Goal: Task Accomplishment & Management: Complete application form

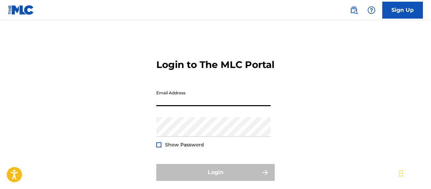
click at [177, 106] on input "Email Address" at bounding box center [213, 96] width 114 height 19
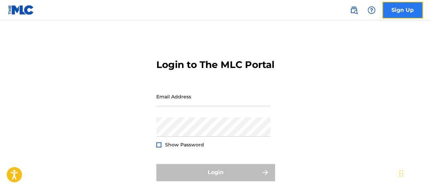
click at [401, 7] on link "Sign Up" at bounding box center [402, 10] width 41 height 17
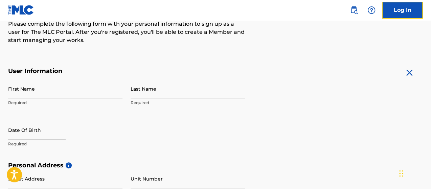
scroll to position [102, 0]
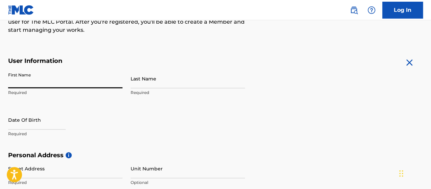
click at [18, 82] on input "First Name" at bounding box center [65, 78] width 114 height 19
type input "ZuZu"
type input "[PERSON_NAME]"
type input "[STREET_ADDRESS][PERSON_NAME]"
type input "[PERSON_NAME]"
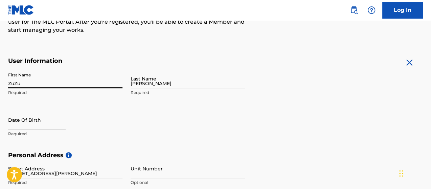
type input "[GEOGRAPHIC_DATA]"
type input "[US_STATE]"
type input "77835"
type input "979"
type input "5307365"
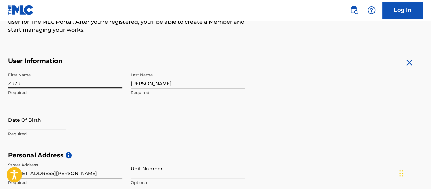
scroll to position [137, 0]
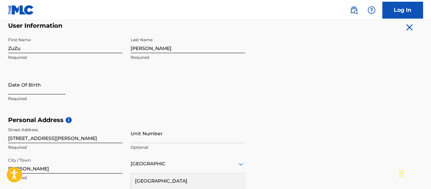
click at [41, 91] on input "text" at bounding box center [37, 84] width 58 height 19
select select "8"
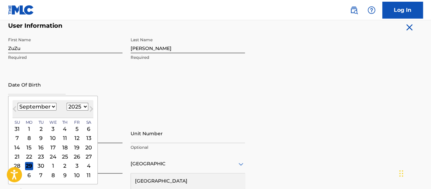
click at [72, 106] on select "1899 1900 1901 1902 1903 1904 1905 1906 1907 1908 1909 1910 1911 1912 1913 1914…" at bounding box center [78, 107] width 22 height 8
select select "2007"
click at [67, 103] on select "1899 1900 1901 1902 1903 1904 1905 1906 1907 1908 1909 1910 1911 1912 1913 1914…" at bounding box center [78, 107] width 22 height 8
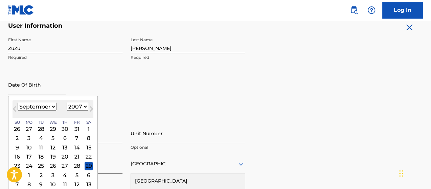
click at [47, 107] on select "January February March April May June July August September October November De…" at bounding box center [37, 107] width 39 height 8
select select "0"
click at [18, 103] on select "January February March April May June July August September October November De…" at bounding box center [37, 107] width 39 height 8
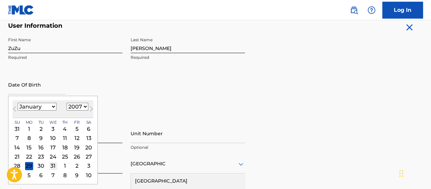
click at [52, 164] on div "31" at bounding box center [53, 166] width 8 height 8
type input "[DATE]"
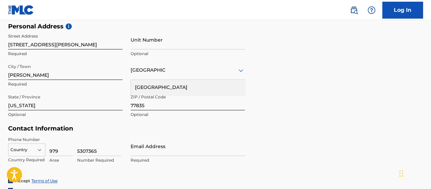
scroll to position [238, 0]
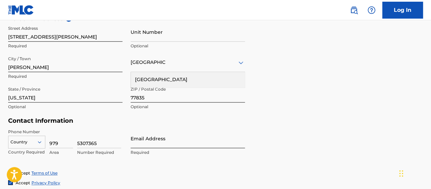
click at [143, 139] on input "Email Address" at bounding box center [188, 138] width 114 height 19
type input "[EMAIL_ADDRESS][DOMAIN_NAME]"
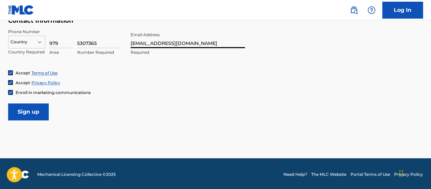
scroll to position [340, 0]
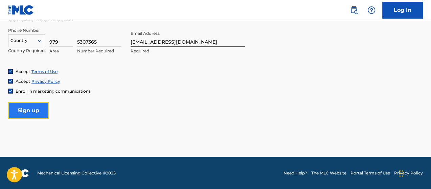
click at [35, 110] on input "Sign up" at bounding box center [28, 110] width 41 height 17
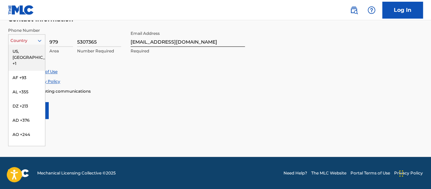
click at [21, 38] on div at bounding box center [26, 40] width 37 height 7
click at [26, 51] on div "US, [GEOGRAPHIC_DATA] +1" at bounding box center [26, 57] width 37 height 26
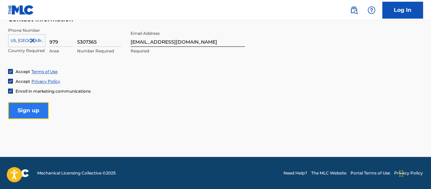
click at [26, 109] on input "Sign up" at bounding box center [28, 110] width 41 height 17
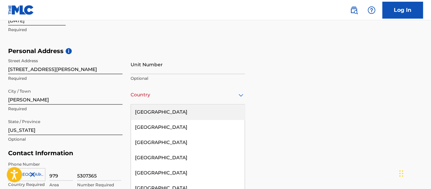
scroll to position [223, 0]
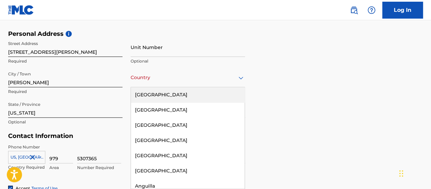
click at [166, 87] on div "223 results available. Use Up and Down to choose options, press Enter to select…" at bounding box center [188, 77] width 114 height 19
click at [168, 95] on div "[GEOGRAPHIC_DATA]" at bounding box center [188, 94] width 114 height 15
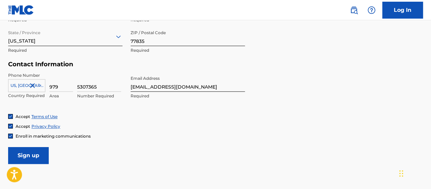
scroll to position [340, 0]
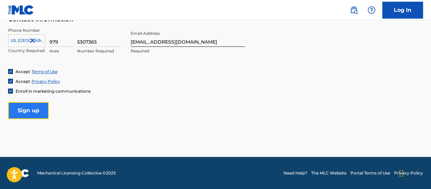
click at [31, 116] on input "Sign up" at bounding box center [28, 110] width 41 height 17
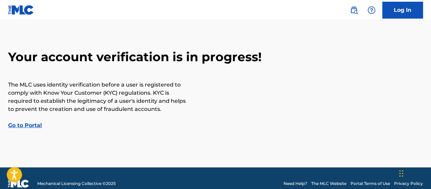
scroll to position [31, 0]
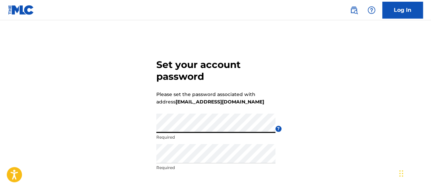
scroll to position [70, 0]
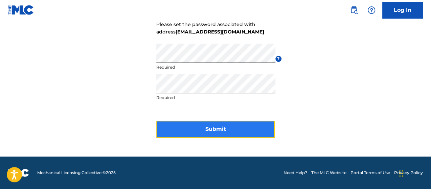
click at [216, 128] on button "Submit" at bounding box center [215, 129] width 118 height 17
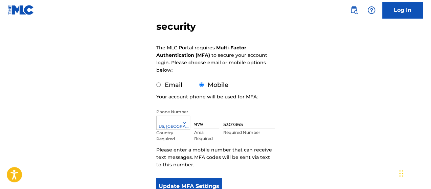
scroll to position [68, 0]
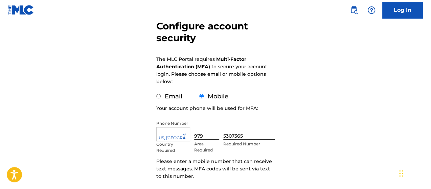
click at [159, 94] on div "Email" at bounding box center [169, 96] width 26 height 9
click at [156, 97] on input "Email" at bounding box center [158, 96] width 4 height 4
radio input "true"
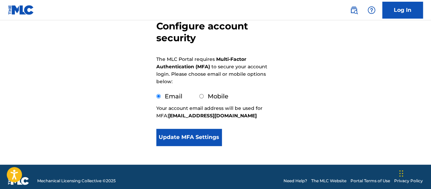
click at [201, 97] on input "Mobile" at bounding box center [201, 96] width 4 height 4
radio input "true"
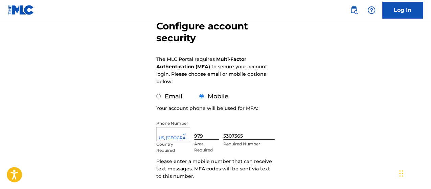
scroll to position [102, 0]
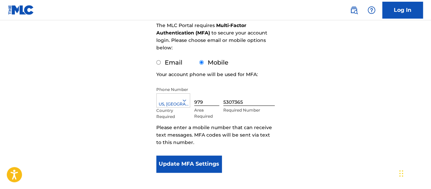
click at [157, 62] on input "Email" at bounding box center [158, 62] width 4 height 4
radio input "true"
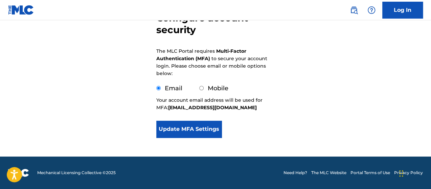
scroll to position [76, 0]
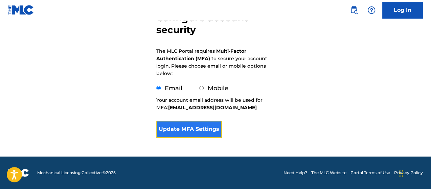
click at [190, 130] on button "Update MFA Settings" at bounding box center [188, 129] width 65 height 17
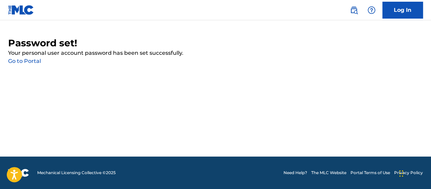
click at [356, 49] on p "Your personal user account password has been set successfully." at bounding box center [215, 53] width 415 height 8
click at [391, 11] on link "Log In" at bounding box center [402, 10] width 41 height 17
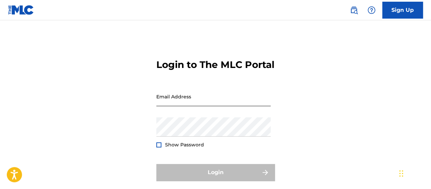
drag, startPoint x: 165, startPoint y: 116, endPoint x: 169, endPoint y: 110, distance: 7.0
click at [165, 106] on input "Email Address" at bounding box center [213, 96] width 114 height 19
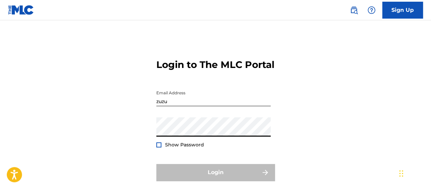
click at [187, 106] on input "zuzu" at bounding box center [213, 96] width 114 height 19
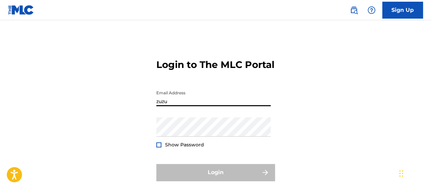
type input "[EMAIL_ADDRESS][DOMAIN_NAME]"
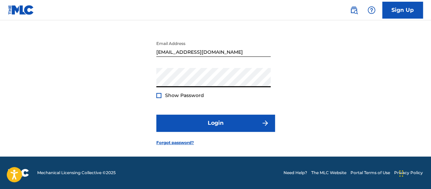
scroll to position [61, 0]
click at [157, 96] on div at bounding box center [158, 95] width 5 height 5
click at [157, 96] on img at bounding box center [159, 96] width 4 height 4
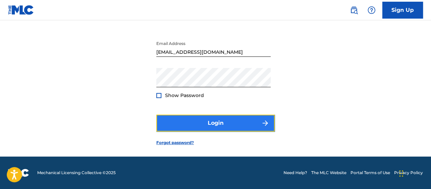
click at [198, 126] on button "Login" at bounding box center [215, 123] width 118 height 17
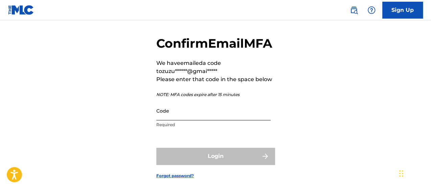
scroll to position [0, 0]
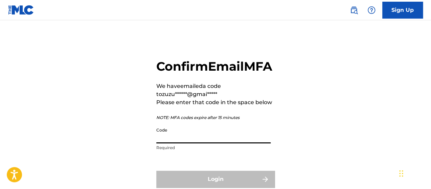
click at [184, 143] on input "Code" at bounding box center [213, 133] width 114 height 19
paste input "440004"
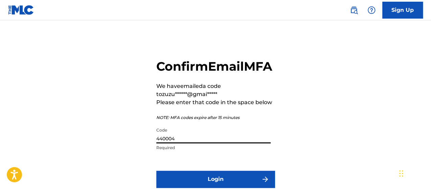
type input "440004"
click at [156, 171] on button "Login" at bounding box center [215, 179] width 118 height 17
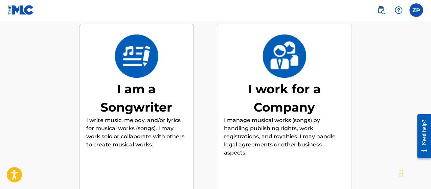
scroll to position [98, 0]
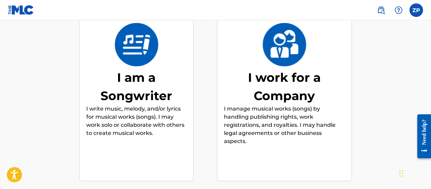
click at [135, 112] on p "I write music, melody, and/or lyrics for musical works (songs). I may work solo…" at bounding box center [136, 121] width 100 height 32
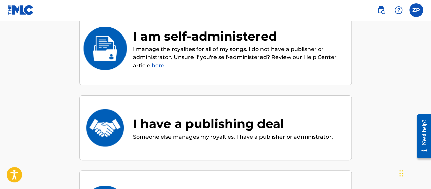
scroll to position [64, 0]
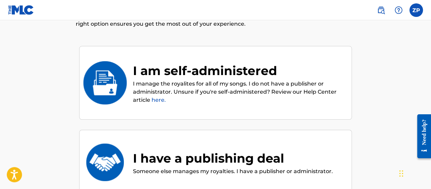
click at [180, 62] on div "I am self-administered" at bounding box center [239, 71] width 212 height 18
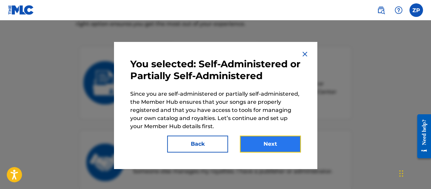
click at [265, 147] on button "Next" at bounding box center [270, 144] width 61 height 17
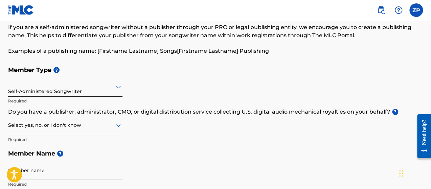
scroll to position [68, 0]
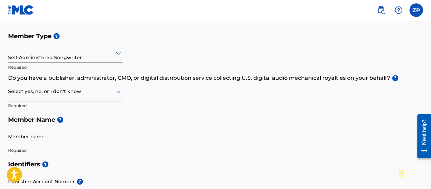
click at [65, 56] on div at bounding box center [65, 53] width 114 height 8
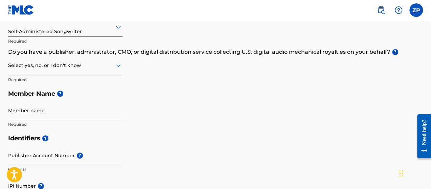
scroll to position [102, 0]
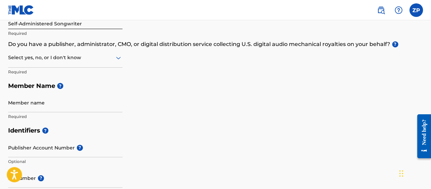
click at [65, 56] on div at bounding box center [65, 57] width 114 height 8
click at [34, 57] on div at bounding box center [65, 57] width 114 height 8
click at [41, 106] on div "I don't know" at bounding box center [65, 105] width 114 height 15
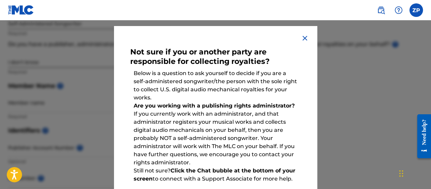
scroll to position [0, 0]
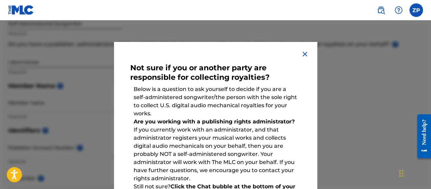
click at [306, 54] on img at bounding box center [305, 54] width 8 height 8
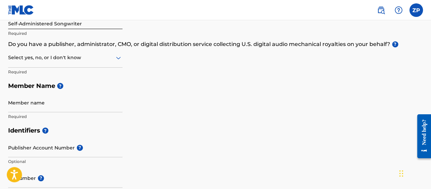
click at [77, 52] on div "Select yes, no, or I don't know" at bounding box center [65, 57] width 114 height 19
click at [63, 70] on div "Yes" at bounding box center [65, 75] width 114 height 15
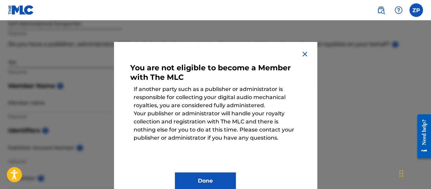
click at [88, 71] on div at bounding box center [215, 114] width 431 height 189
click at [303, 53] on img at bounding box center [305, 54] width 8 height 8
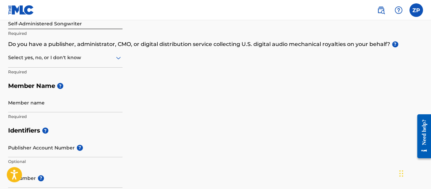
click at [50, 58] on div at bounding box center [65, 57] width 114 height 8
click at [37, 89] on div "No" at bounding box center [65, 90] width 114 height 15
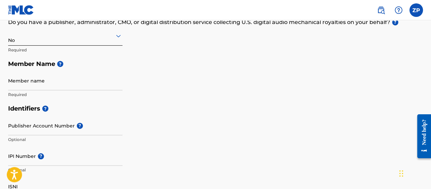
scroll to position [135, 0]
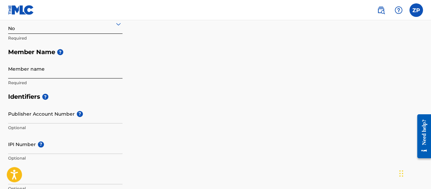
click at [51, 69] on input "Member name" at bounding box center [65, 68] width 114 height 19
type input "ZuZu Perry"
type input "[STREET_ADDRESS][PERSON_NAME]"
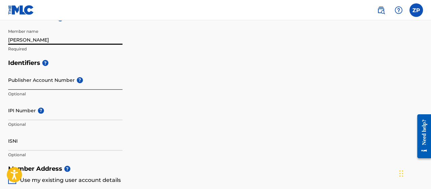
click at [53, 82] on input "Publisher Account Number ?" at bounding box center [65, 79] width 114 height 19
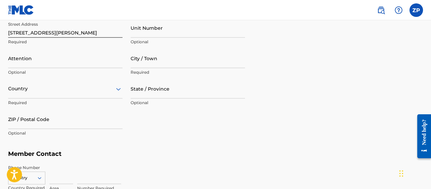
scroll to position [305, 0]
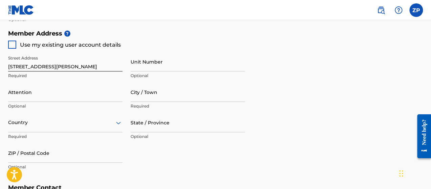
click at [10, 46] on div at bounding box center [12, 45] width 8 height 8
type input "[PERSON_NAME]"
type input "77835"
type input "979"
type input "5307365"
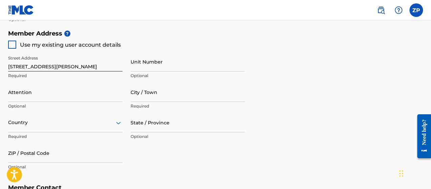
type input "[EMAIL_ADDRESS][DOMAIN_NAME]"
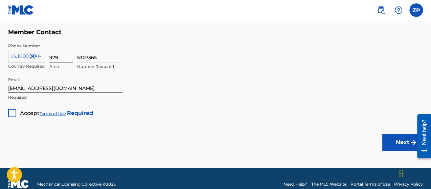
scroll to position [471, 0]
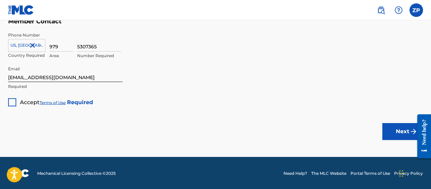
click at [15, 101] on div at bounding box center [12, 102] width 8 height 8
click at [405, 135] on button "Next" at bounding box center [402, 131] width 41 height 17
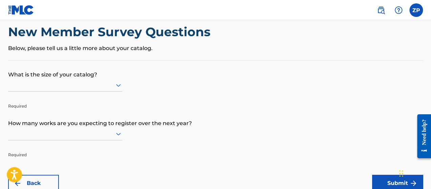
click at [49, 92] on div at bounding box center [65, 85] width 114 height 13
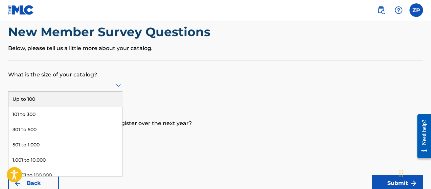
scroll to position [17, 0]
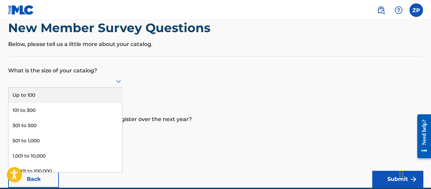
click at [153, 78] on form "What is the size of your catalog? 9 results available. Use Up and Down to choos…" at bounding box center [215, 122] width 415 height 131
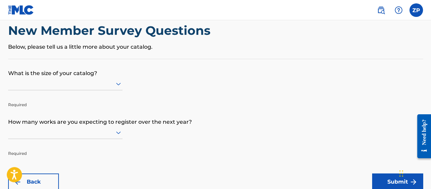
scroll to position [14, 0]
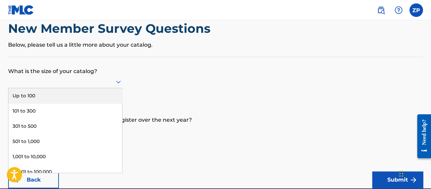
click at [82, 82] on div at bounding box center [65, 81] width 114 height 8
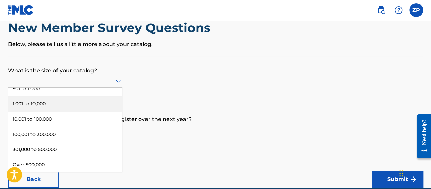
scroll to position [0, 0]
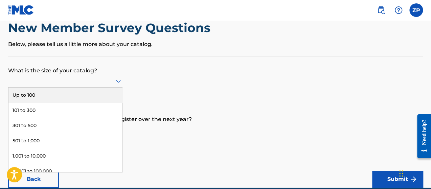
click at [76, 93] on div "Up to 100" at bounding box center [65, 95] width 114 height 15
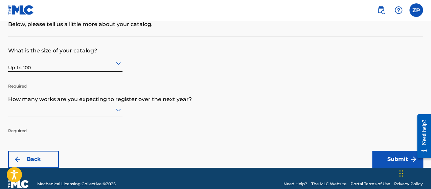
scroll to position [48, 0]
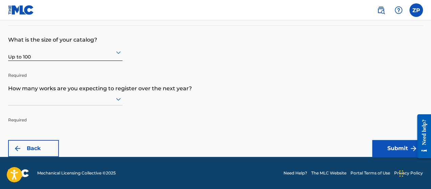
click at [85, 98] on div at bounding box center [65, 99] width 114 height 13
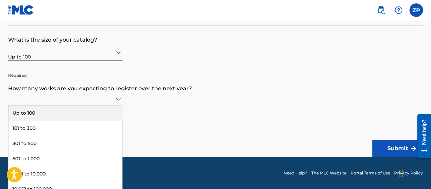
scroll to position [66, 0]
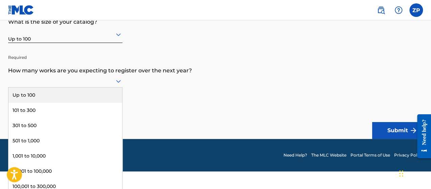
click at [86, 95] on div "Up to 100" at bounding box center [65, 95] width 114 height 15
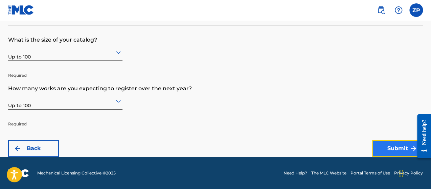
click at [386, 150] on button "Submit" at bounding box center [397, 148] width 51 height 17
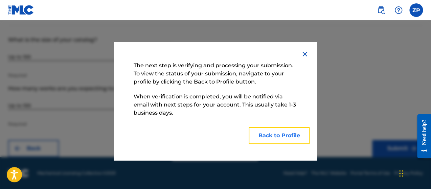
click at [269, 136] on button "Back to Profile" at bounding box center [279, 135] width 61 height 17
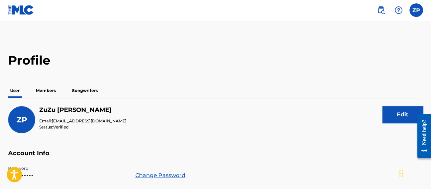
click at [45, 89] on p "Members" at bounding box center [46, 91] width 24 height 14
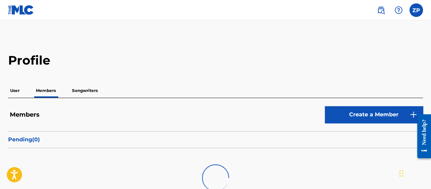
click at [84, 92] on p "Songwriters" at bounding box center [85, 91] width 30 height 14
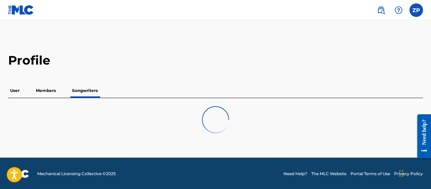
click at [50, 88] on p "Members" at bounding box center [46, 91] width 24 height 14
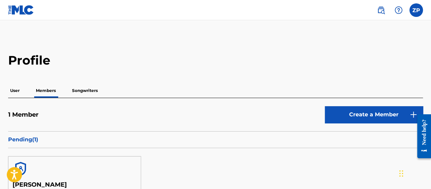
click at [23, 11] on img at bounding box center [21, 10] width 26 height 10
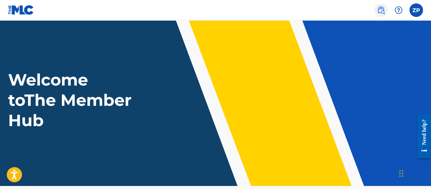
click at [381, 9] on img at bounding box center [381, 10] width 8 height 8
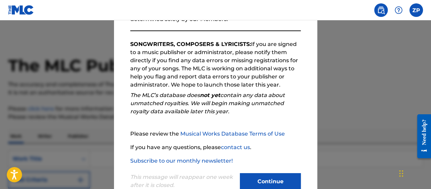
scroll to position [120, 0]
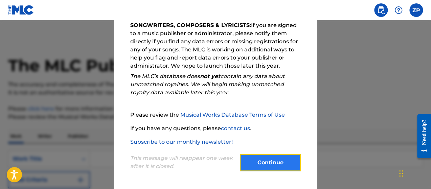
click at [263, 163] on button "Continue" at bounding box center [270, 162] width 61 height 17
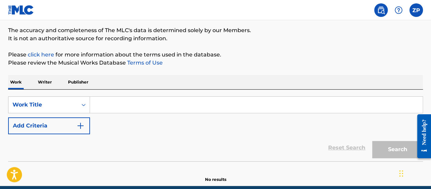
scroll to position [68, 0]
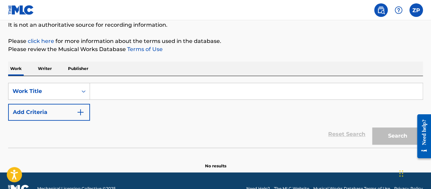
click at [46, 73] on p "Writer" at bounding box center [45, 69] width 18 height 14
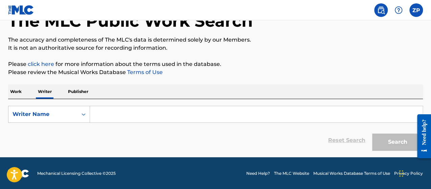
scroll to position [45, 0]
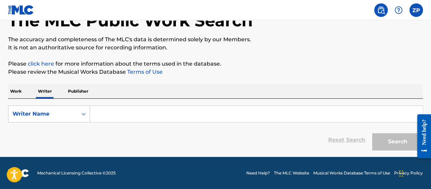
click at [18, 94] on p "Work" at bounding box center [16, 91] width 16 height 14
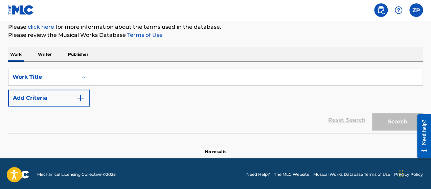
scroll to position [83, 0]
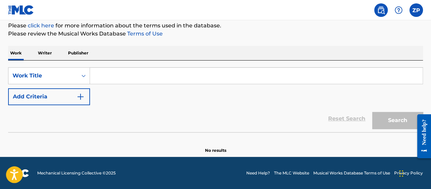
click at [14, 174] on icon "Open accessiBe: accessibility options, statement and help" at bounding box center [14, 176] width 8 height 9
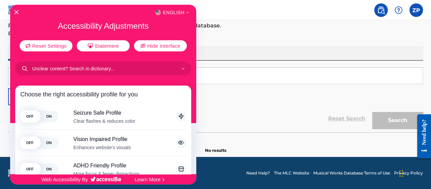
click at [236, 97] on div at bounding box center [215, 94] width 431 height 189
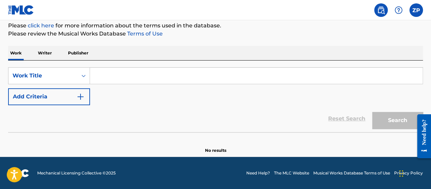
click at [229, 103] on div "SearchWithCriteriab97037ac-5a3f-4406-ab65-5ad59fe66423 Work Title Add Criteria" at bounding box center [215, 86] width 415 height 38
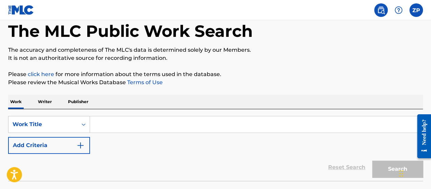
scroll to position [0, 0]
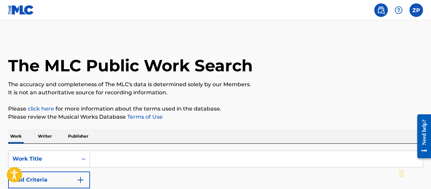
click at [408, 7] on div "ZP ZP ZuZu Perry zuzurperry@gmail.com Notification Preferences Profile Log out" at bounding box center [396, 10] width 53 height 14
click at [399, 9] on img at bounding box center [399, 10] width 8 height 8
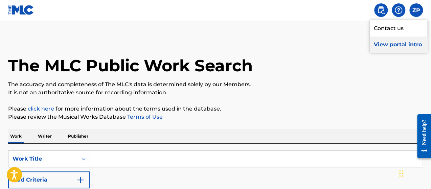
click at [390, 46] on p "View portal intro" at bounding box center [399, 45] width 58 height 16
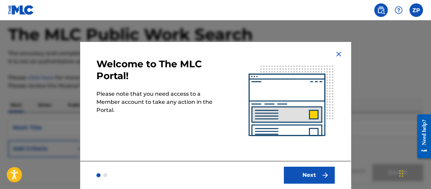
scroll to position [68, 0]
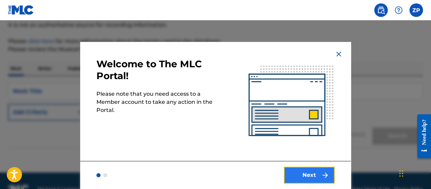
click at [305, 178] on button "Next" at bounding box center [309, 175] width 51 height 17
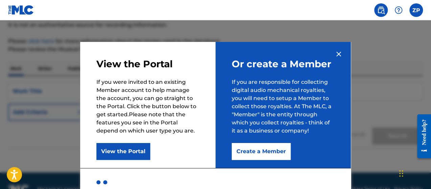
click at [336, 53] on img at bounding box center [339, 54] width 8 height 8
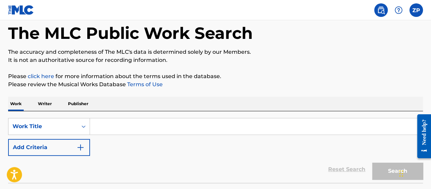
scroll to position [0, 0]
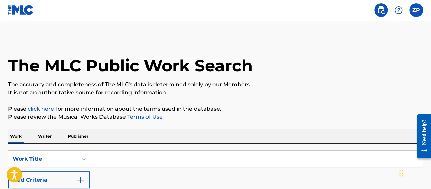
click at [422, 16] on div "ZP ZP ZuZu Perry zuzurperry@gmail.com Notification Preferences Profile Log out" at bounding box center [396, 10] width 53 height 14
click at [418, 10] on label at bounding box center [416, 10] width 14 height 14
click at [416, 10] on input "ZP ZuZu Perry zuzurperry@gmail.com Notification Preferences Profile Log out" at bounding box center [416, 10] width 0 height 0
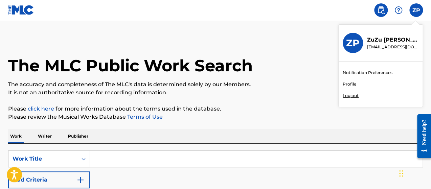
click at [349, 85] on link "Profile" at bounding box center [350, 84] width 14 height 6
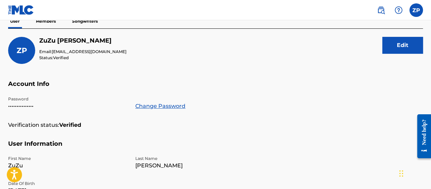
scroll to position [34, 0]
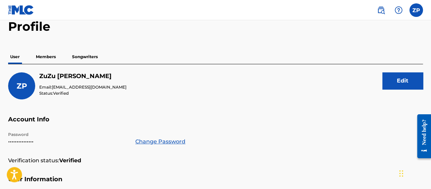
click at [47, 53] on p "Members" at bounding box center [46, 57] width 24 height 14
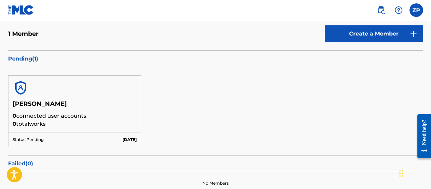
scroll to position [102, 0]
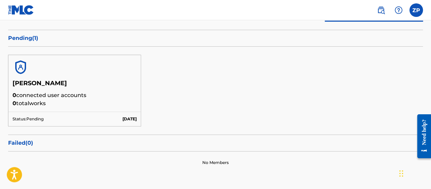
click at [62, 90] on h5 "ZuZu Perry" at bounding box center [75, 86] width 124 height 12
click at [50, 101] on p "0 total works" at bounding box center [75, 103] width 124 height 8
click at [84, 102] on p "0 total works" at bounding box center [75, 103] width 124 height 8
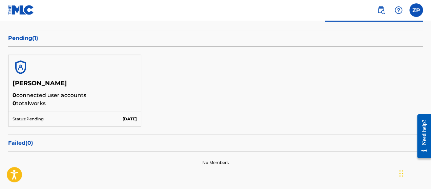
click at [93, 95] on p "0 connected user accounts" at bounding box center [75, 95] width 124 height 8
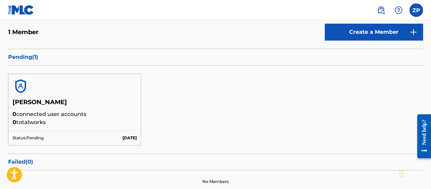
scroll to position [68, 0]
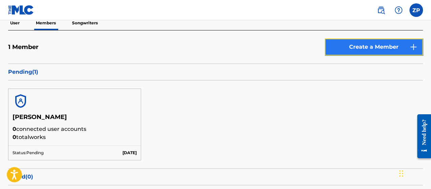
click at [366, 47] on link "Create a Member" at bounding box center [374, 47] width 98 height 17
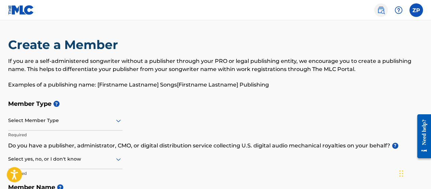
click at [379, 8] on img at bounding box center [381, 10] width 8 height 8
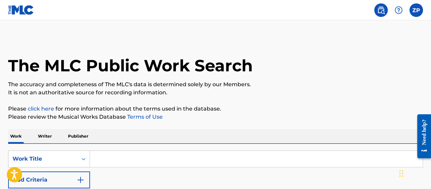
click at [377, 9] on img at bounding box center [381, 10] width 8 height 8
click at [380, 9] on img at bounding box center [381, 10] width 8 height 8
click at [397, 9] on img at bounding box center [399, 10] width 8 height 8
click at [416, 7] on label at bounding box center [416, 10] width 14 height 14
click at [416, 10] on input "ZP ZuZu Perry zuzurperry@gmail.com Notification Preferences Profile Log out" at bounding box center [416, 10] width 0 height 0
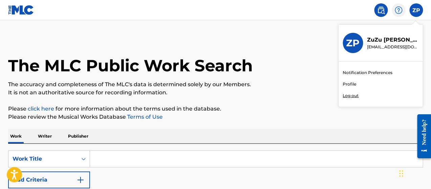
click at [403, 7] on div at bounding box center [399, 10] width 14 height 14
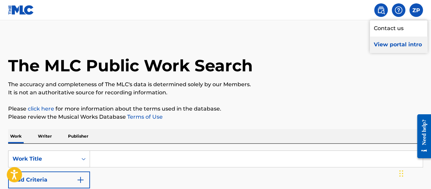
click at [388, 46] on p "View portal intro" at bounding box center [399, 45] width 58 height 16
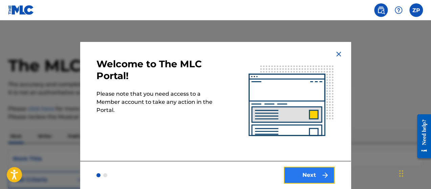
click at [305, 175] on button "Next" at bounding box center [309, 175] width 51 height 17
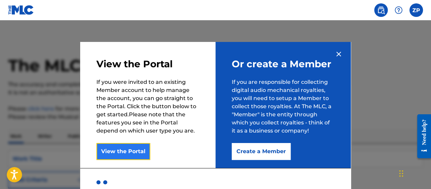
click at [124, 153] on button "View the Portal" at bounding box center [123, 151] width 54 height 17
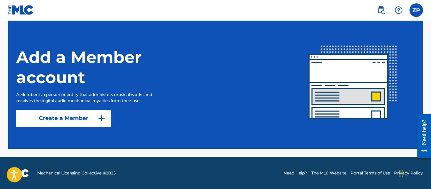
scroll to position [186, 0]
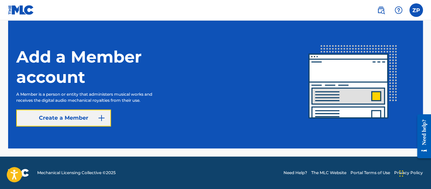
click at [78, 117] on link "Create a Member" at bounding box center [63, 118] width 95 height 17
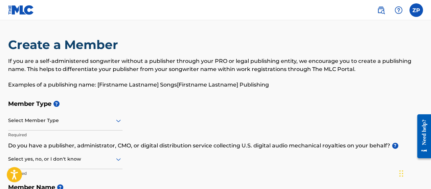
scroll to position [34, 0]
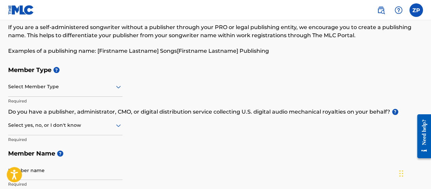
click at [74, 89] on div at bounding box center [65, 87] width 114 height 8
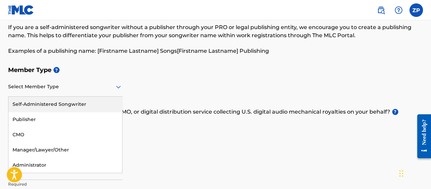
click at [69, 105] on div "Self-Administered Songwriter" at bounding box center [65, 104] width 114 height 15
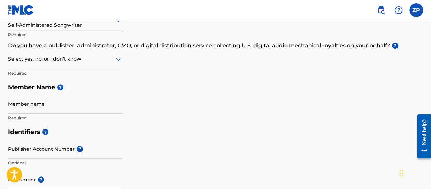
scroll to position [102, 0]
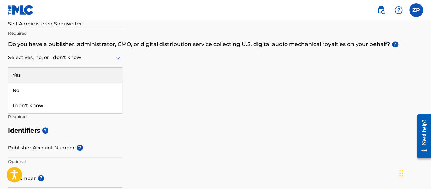
click at [58, 60] on div at bounding box center [65, 57] width 114 height 8
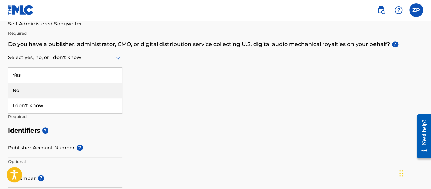
click at [42, 88] on div "No" at bounding box center [65, 90] width 114 height 15
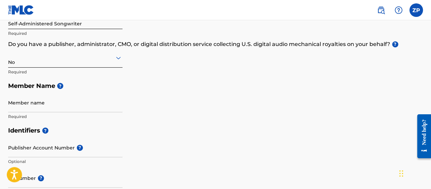
scroll to position [135, 0]
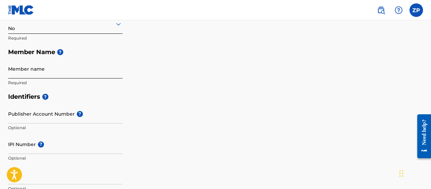
click at [37, 66] on input "Member name" at bounding box center [65, 68] width 114 height 19
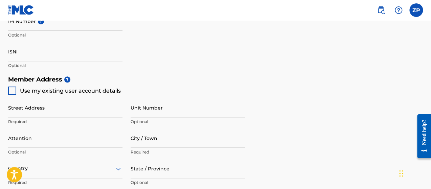
scroll to position [271, 0]
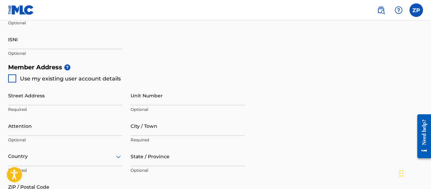
type input "ZANA"
click at [14, 78] on div at bounding box center [12, 78] width 8 height 8
type input "[STREET_ADDRESS][PERSON_NAME]"
type input "[PERSON_NAME]"
type input "77835"
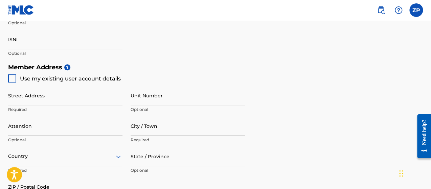
type input "979"
type input "5307365"
type input "[EMAIL_ADDRESS][DOMAIN_NAME]"
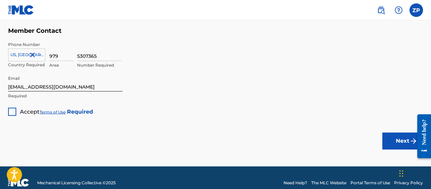
scroll to position [471, 0]
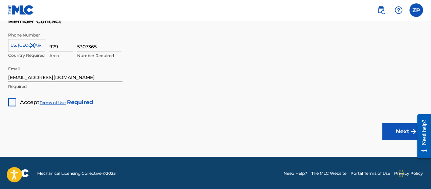
click at [11, 100] on div at bounding box center [12, 102] width 8 height 8
click at [394, 130] on button "Next" at bounding box center [402, 131] width 41 height 17
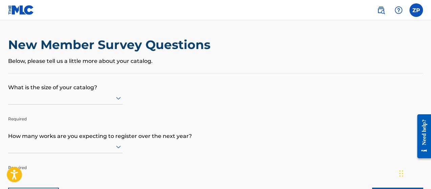
click at [87, 88] on p "What is the size of your catalog?" at bounding box center [215, 82] width 415 height 18
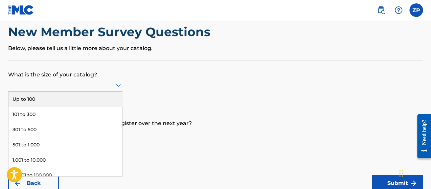
click at [68, 92] on div "9 results available. Use Up and Down to choose options, press Enter to select t…" at bounding box center [65, 85] width 114 height 13
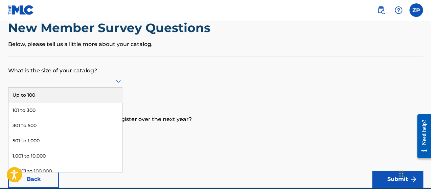
click at [59, 94] on div "Up to 100" at bounding box center [65, 95] width 114 height 15
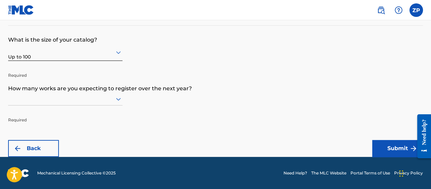
click at [69, 95] on div at bounding box center [65, 99] width 114 height 13
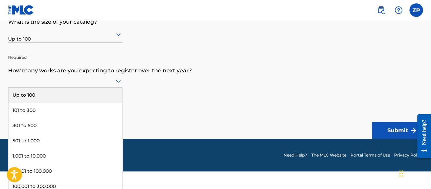
click at [56, 96] on div "Up to 100" at bounding box center [65, 95] width 114 height 15
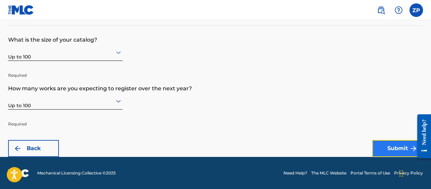
click at [386, 149] on button "Submit" at bounding box center [397, 148] width 51 height 17
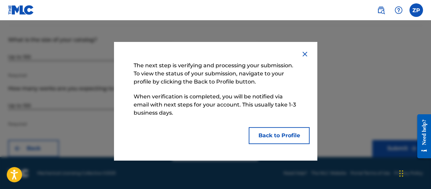
click at [304, 55] on img at bounding box center [305, 54] width 8 height 8
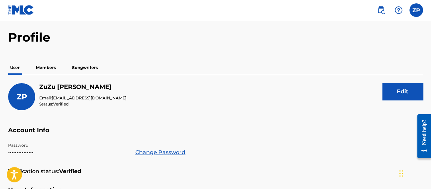
scroll to position [34, 0]
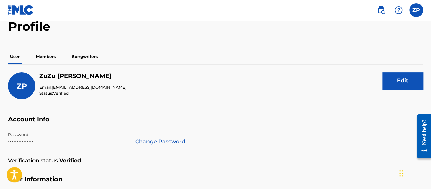
click at [51, 58] on p "Members" at bounding box center [46, 57] width 24 height 14
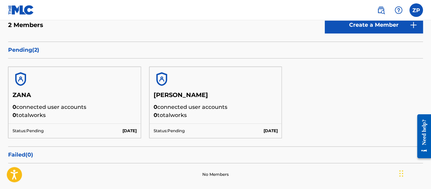
scroll to position [102, 0]
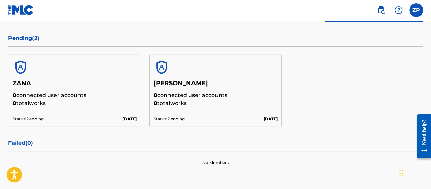
drag, startPoint x: 66, startPoint y: 92, endPoint x: 46, endPoint y: 88, distance: 20.7
click at [46, 88] on h5 "ZANA" at bounding box center [75, 86] width 124 height 12
click at [40, 96] on p "0 connected user accounts" at bounding box center [75, 95] width 124 height 8
click at [125, 120] on p "Sep 29 2025" at bounding box center [130, 119] width 14 height 6
click at [143, 102] on div "ZANA 0 connected user accounts 0 total works Status: Pending Sep 29 2025 ZuZu P…" at bounding box center [215, 91] width 415 height 88
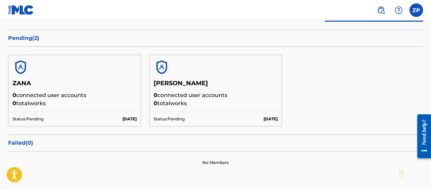
click at [131, 116] on p "Sep 29 2025" at bounding box center [130, 119] width 14 height 6
click at [76, 93] on p "0 connected user accounts" at bounding box center [75, 95] width 124 height 8
drag, startPoint x: 66, startPoint y: 93, endPoint x: 73, endPoint y: 93, distance: 6.4
click at [66, 93] on p "0 connected user accounts" at bounding box center [75, 95] width 124 height 8
click at [24, 36] on p "Pending ( 2 )" at bounding box center [215, 38] width 415 height 8
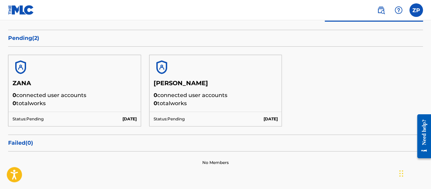
click at [22, 38] on p "Pending ( 2 )" at bounding box center [215, 38] width 415 height 8
